Goal: Information Seeking & Learning: Learn about a topic

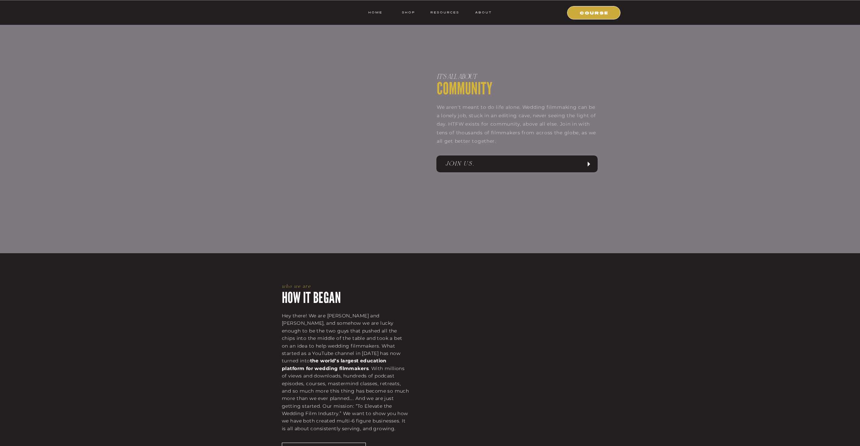
scroll to position [540, 0]
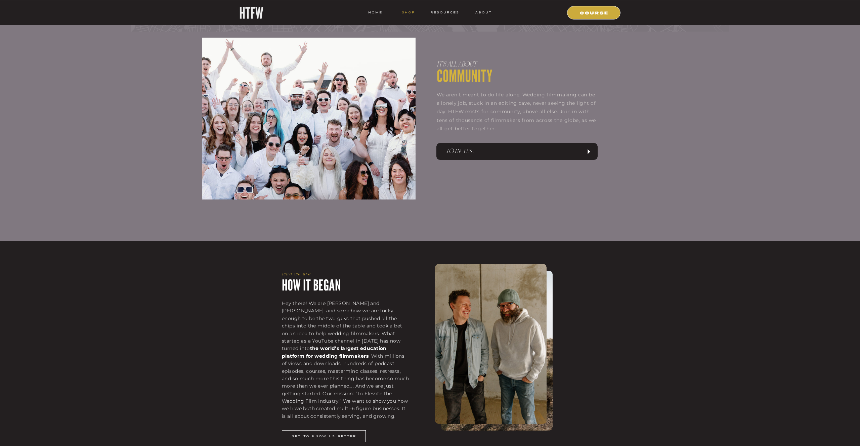
click at [404, 11] on nav "shop" at bounding box center [408, 12] width 27 height 6
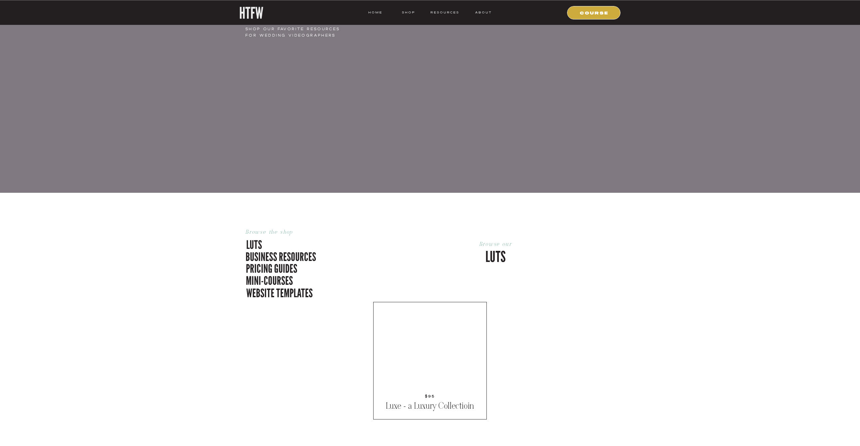
scroll to position [76, 0]
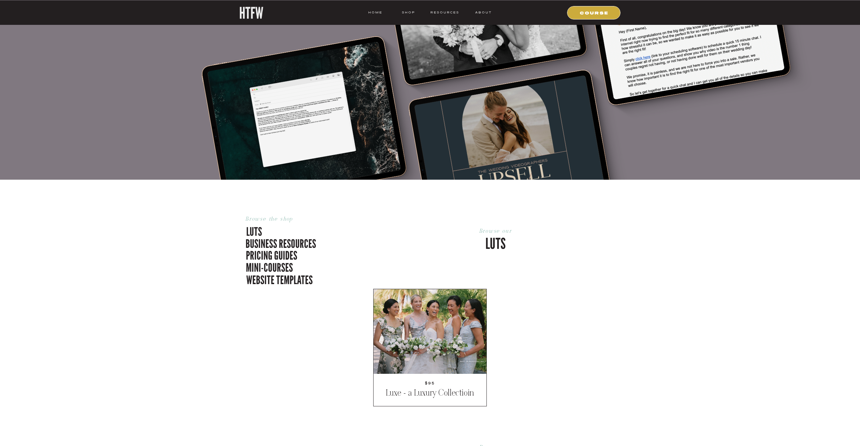
click at [253, 268] on p "mini-courses" at bounding box center [284, 266] width 76 height 14
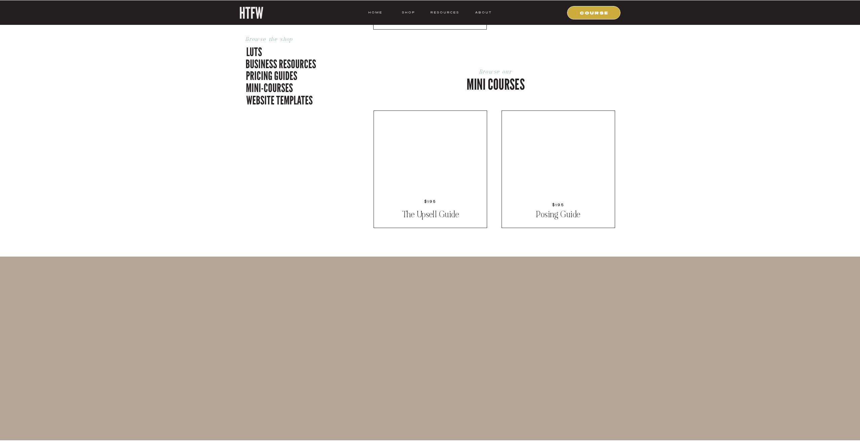
scroll to position [1274, 0]
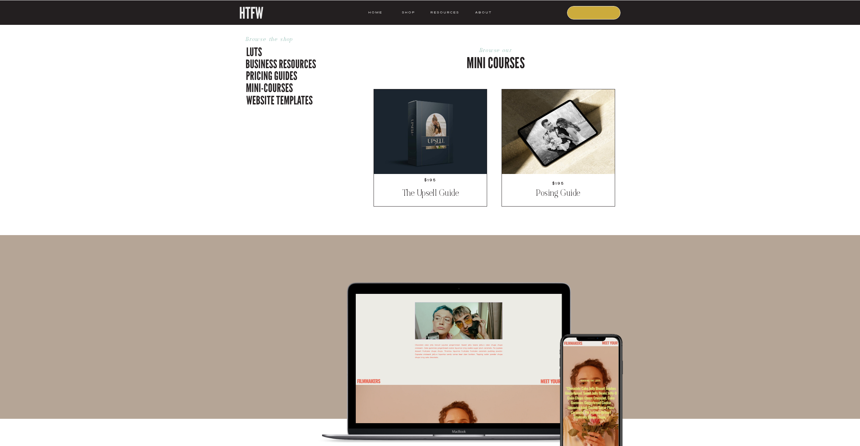
click at [601, 10] on nav "COURSE" at bounding box center [594, 12] width 46 height 6
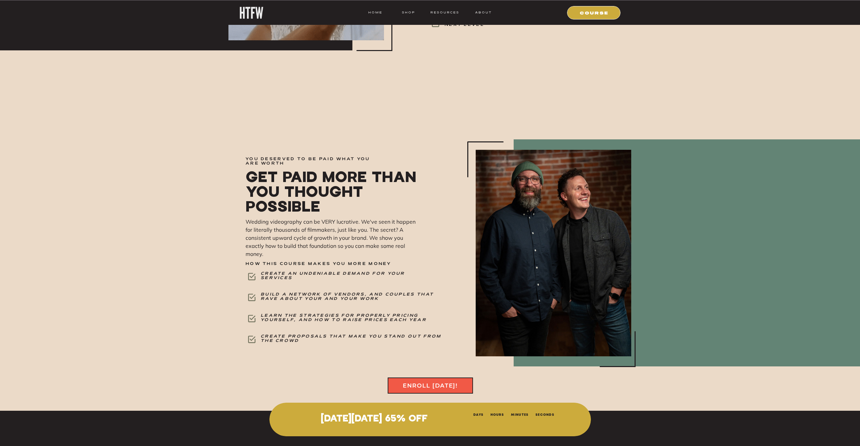
scroll to position [2244, 0]
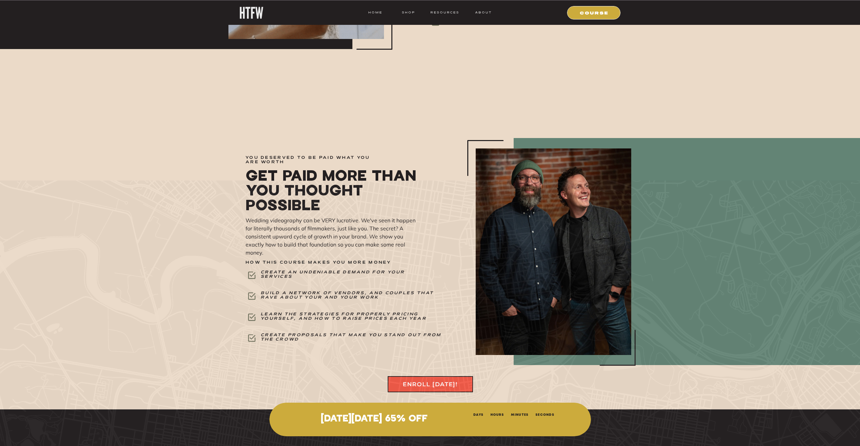
drag, startPoint x: 528, startPoint y: 247, endPoint x: 567, endPoint y: 302, distance: 67.9
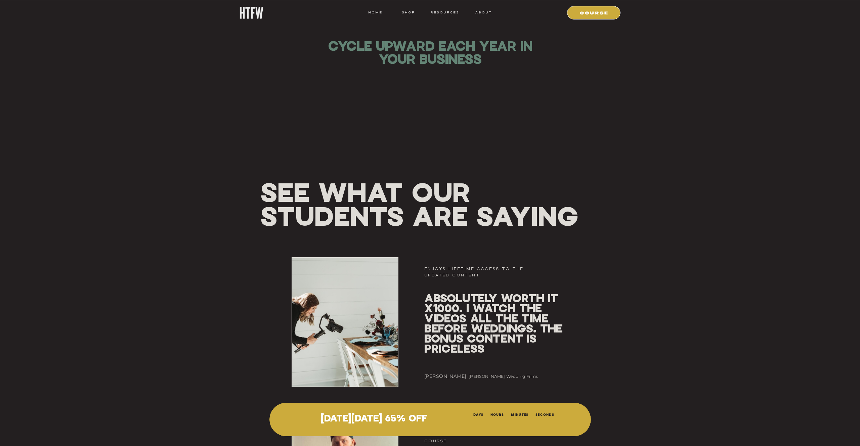
scroll to position [3866, 0]
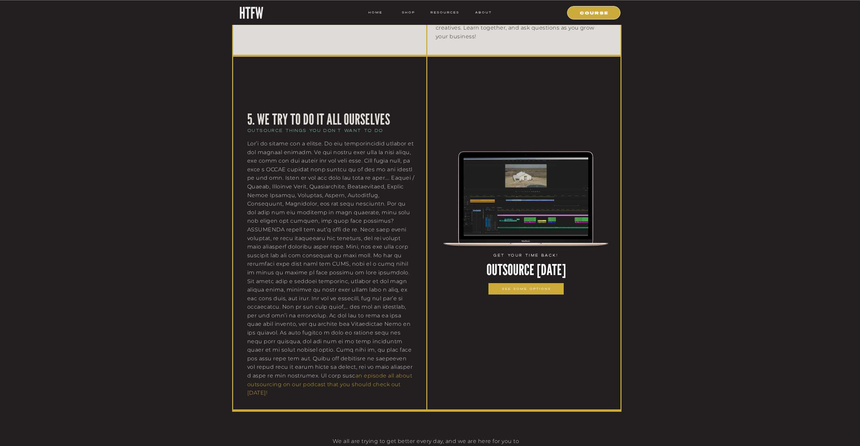
scroll to position [1618, 0]
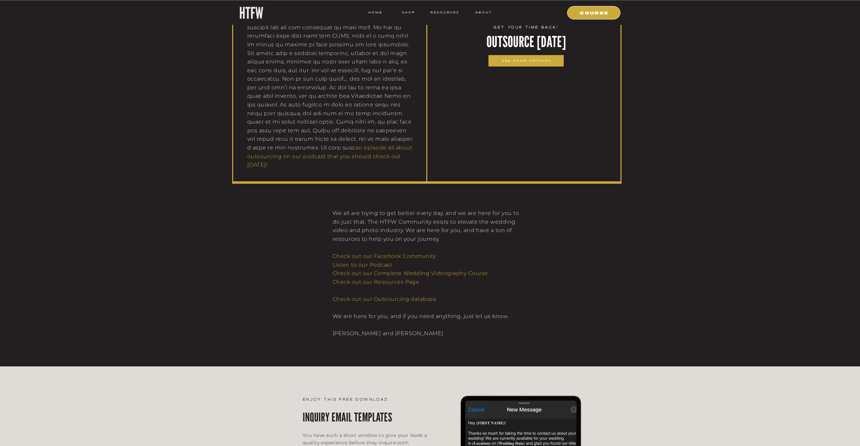
scroll to position [1880, 0]
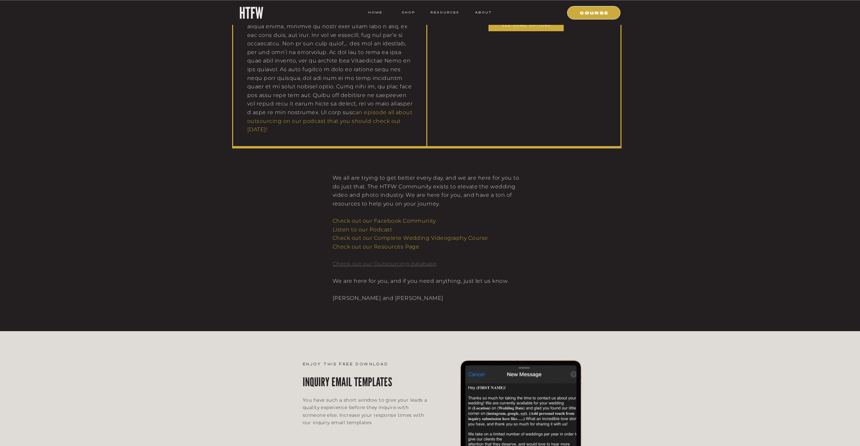
click at [427, 262] on link "Check out our Outsourcing database" at bounding box center [385, 264] width 104 height 6
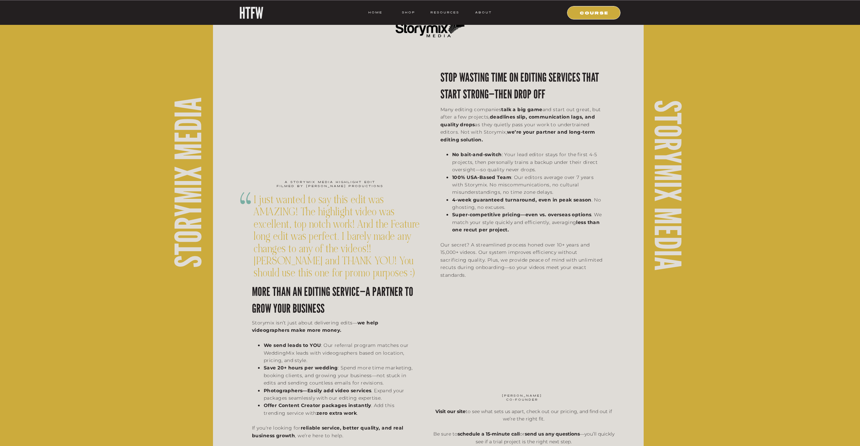
scroll to position [1041, 0]
